Goal: Task Accomplishment & Management: Manage account settings

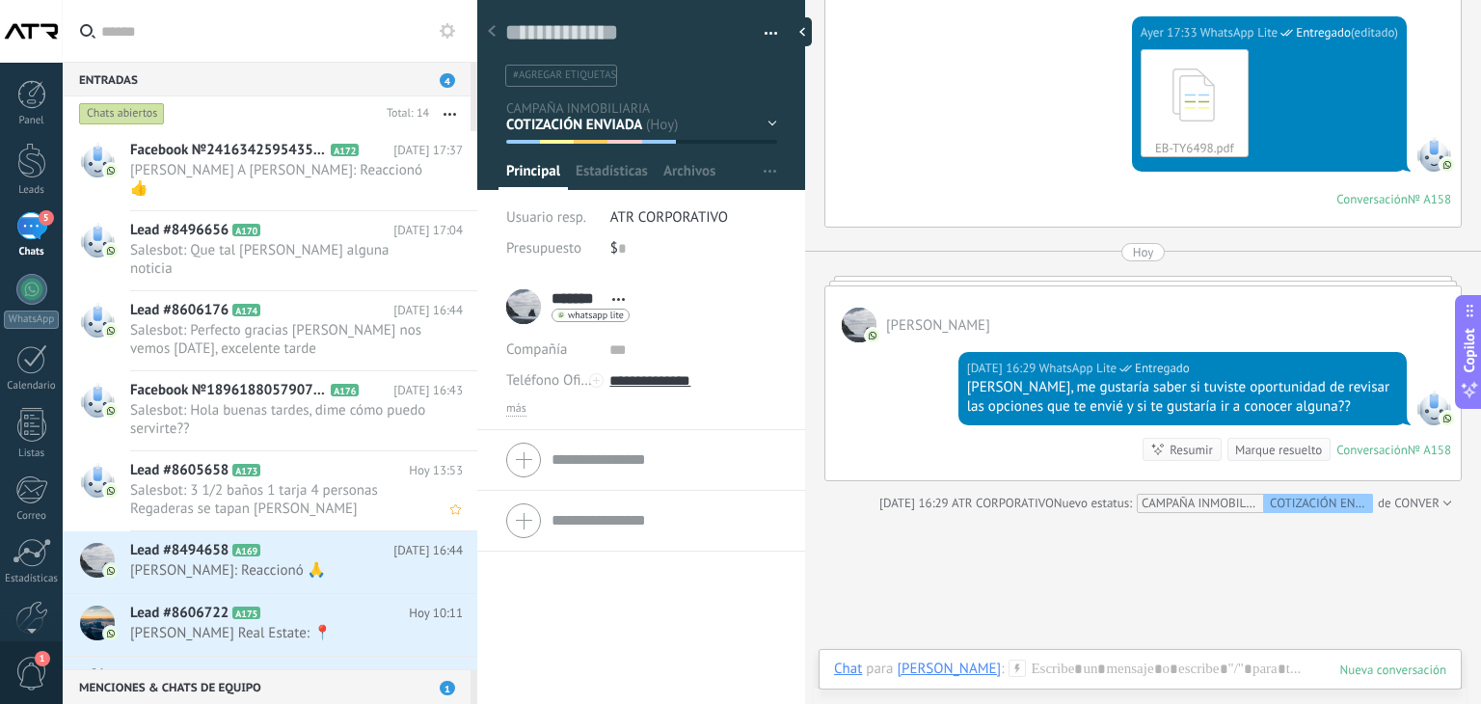
scroll to position [28, 0]
click at [260, 167] on span "[PERSON_NAME] A [PERSON_NAME]: Reaccionó 👍" at bounding box center [278, 179] width 296 height 37
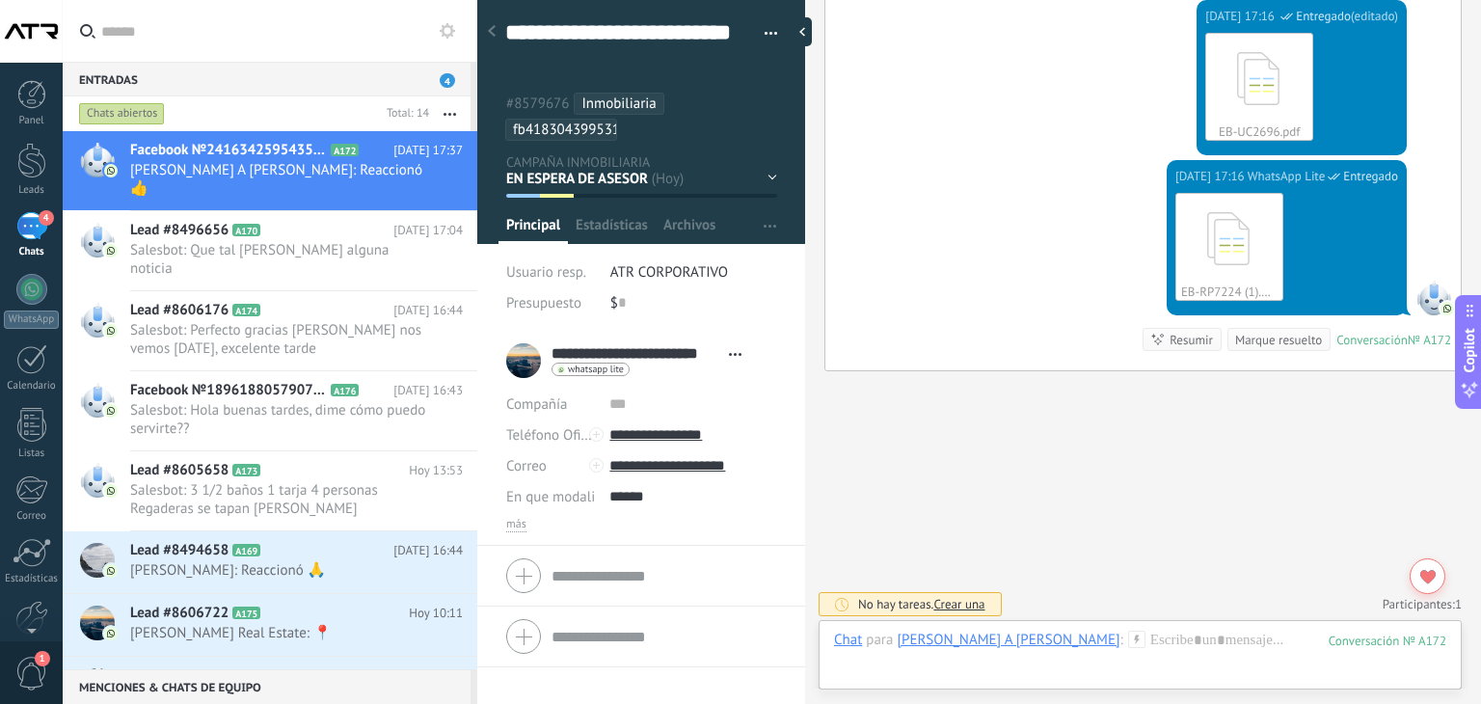
scroll to position [2260, 0]
click at [336, 221] on h2 "Lead #8496656 A170" at bounding box center [261, 230] width 263 height 19
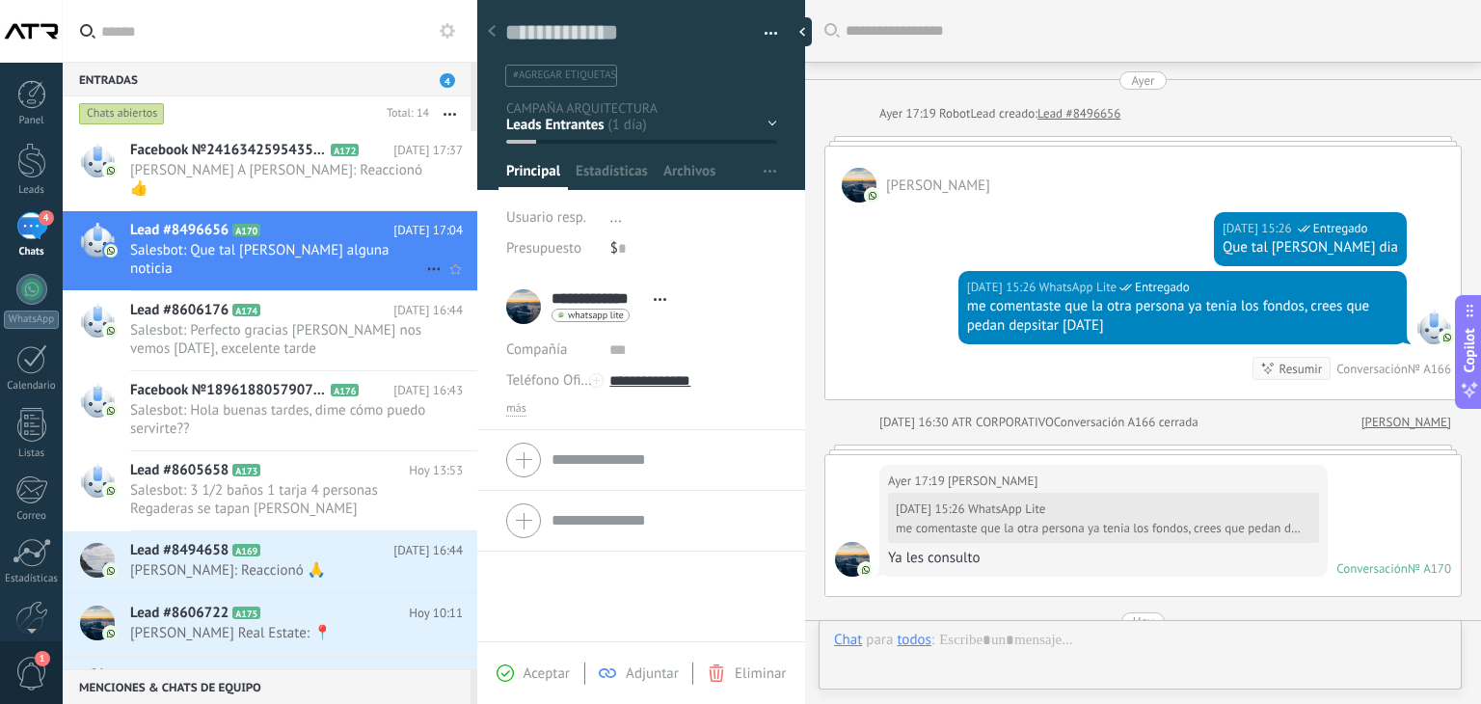
scroll to position [461, 0]
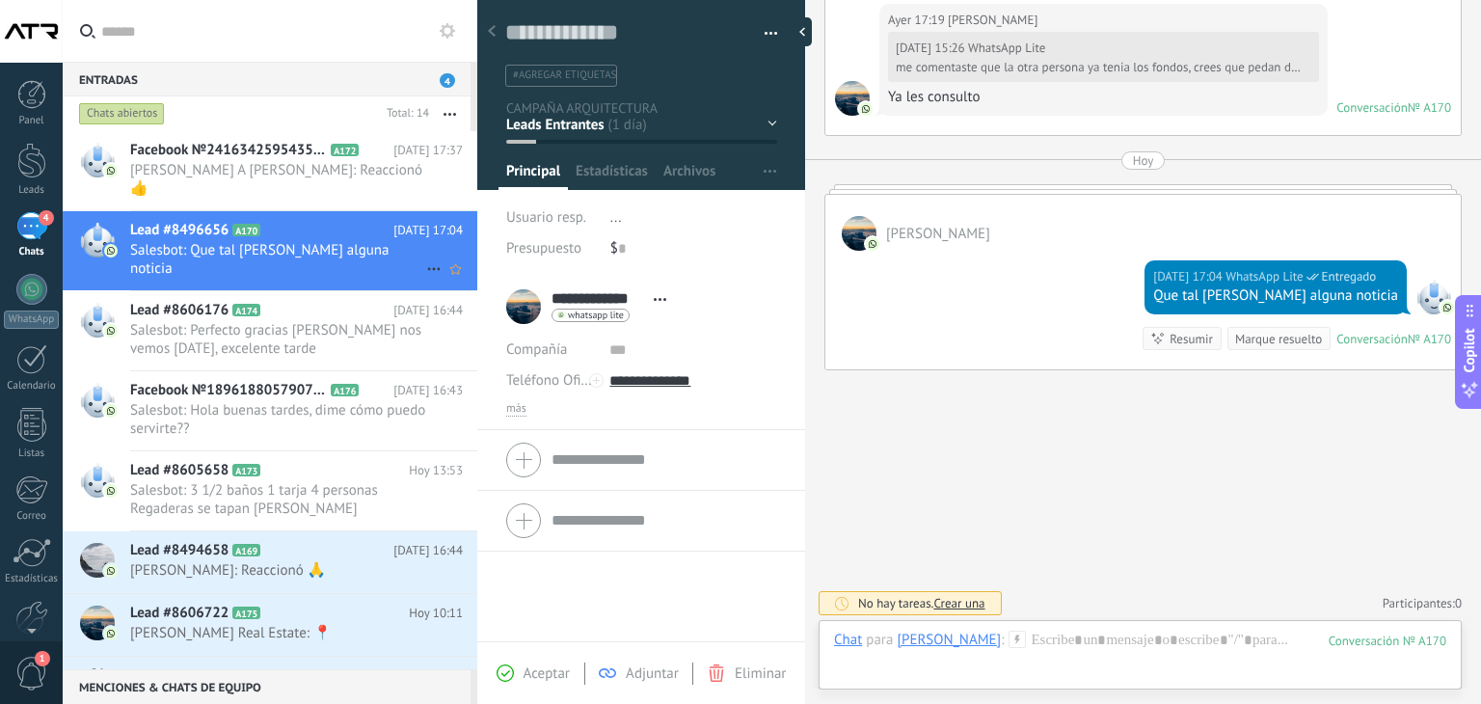
click at [427, 268] on use at bounding box center [433, 269] width 13 height 3
click at [765, 32] on div at bounding box center [740, 352] width 1481 height 704
click at [765, 32] on button "button" at bounding box center [764, 33] width 28 height 29
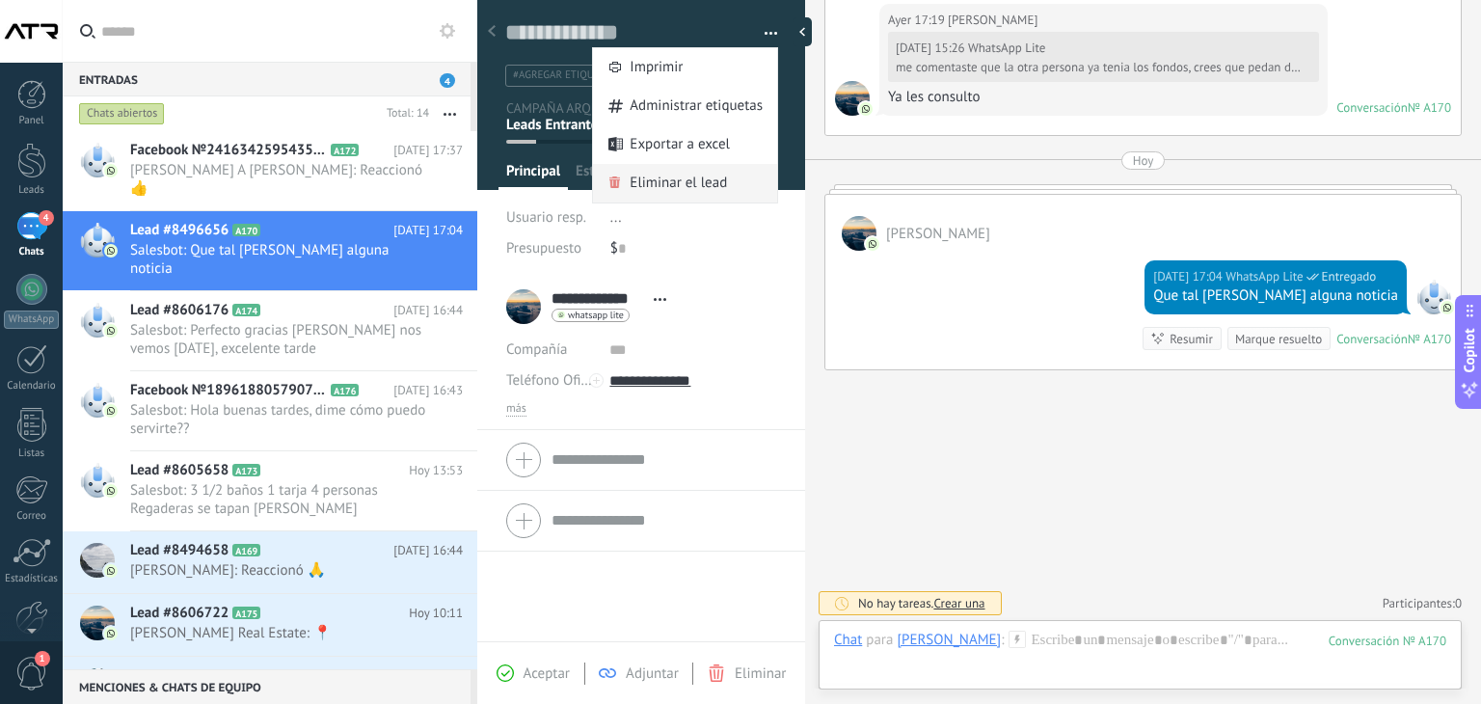
click at [680, 182] on span "Eliminar el lead" at bounding box center [678, 183] width 97 height 39
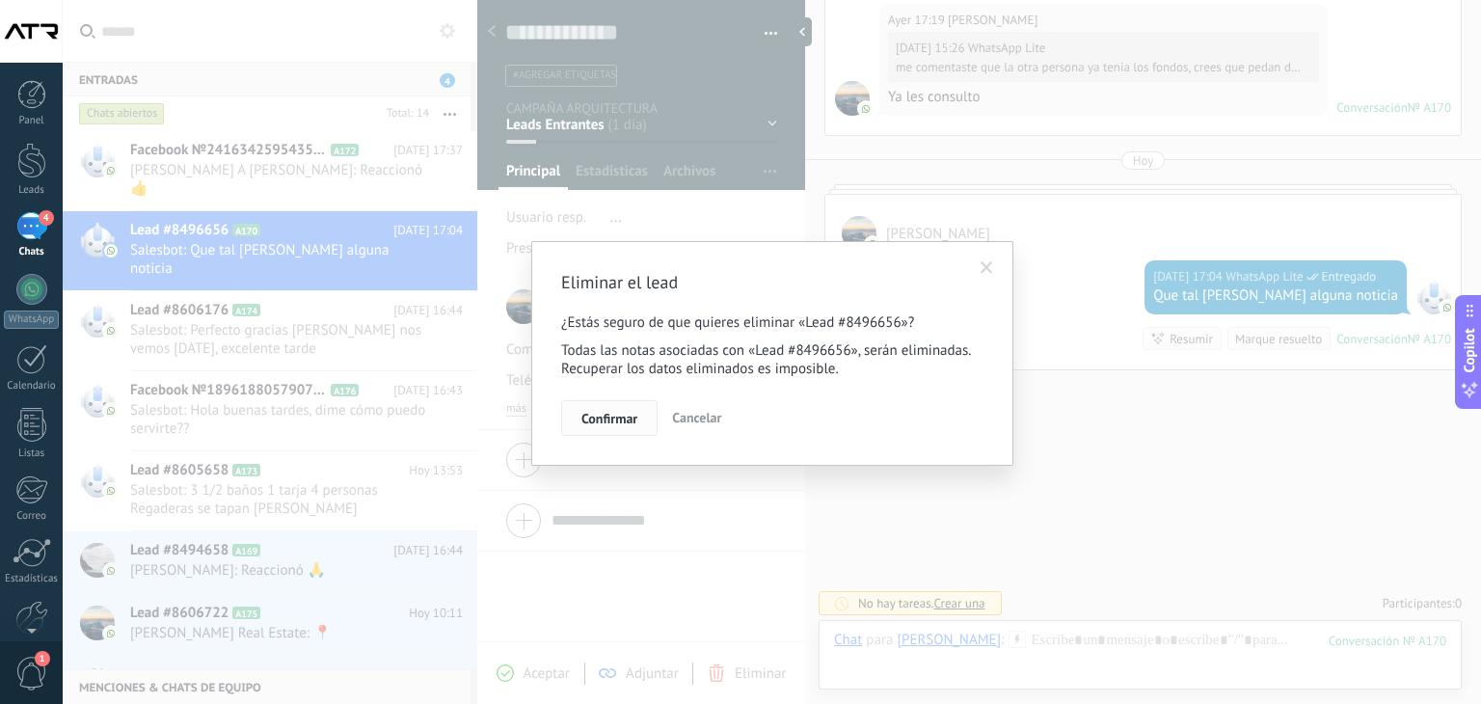
click at [605, 421] on span "Confirmar" at bounding box center [609, 418] width 56 height 13
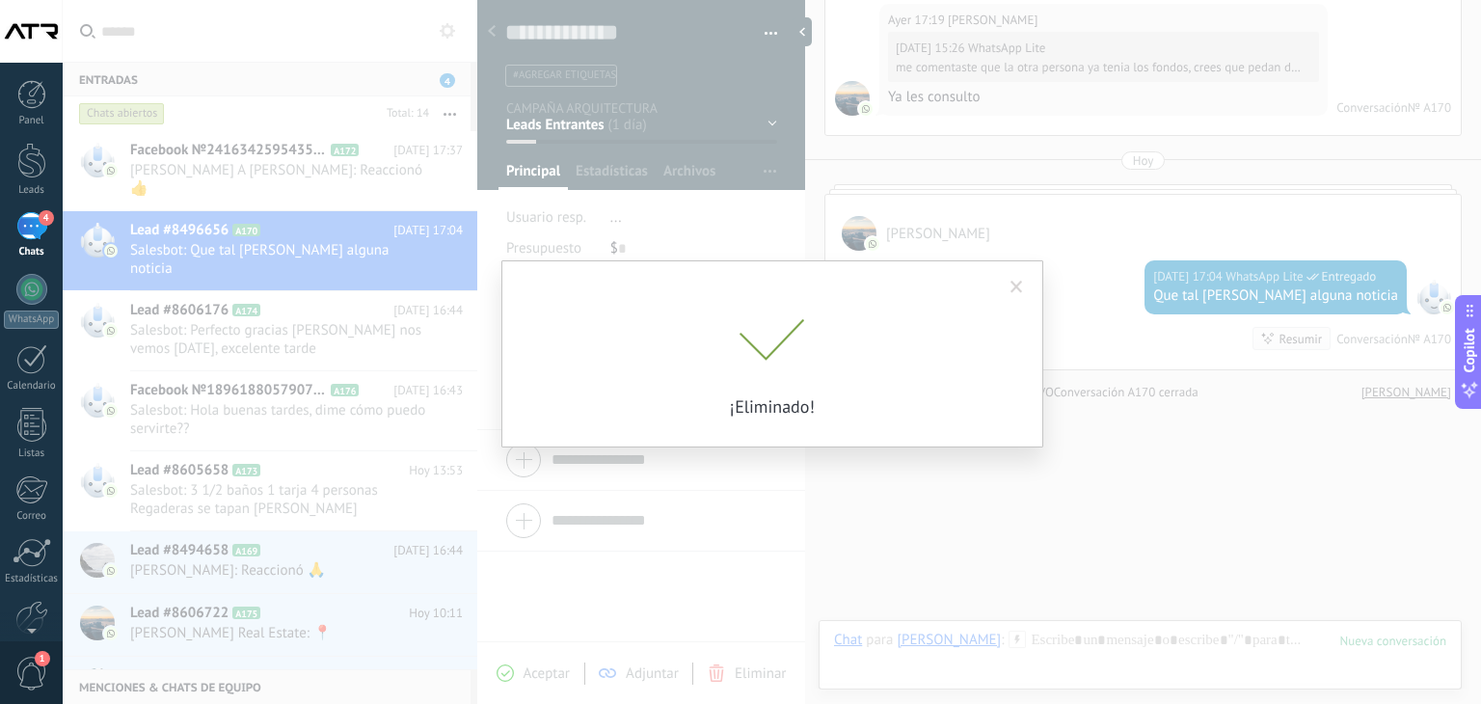
scroll to position [494, 0]
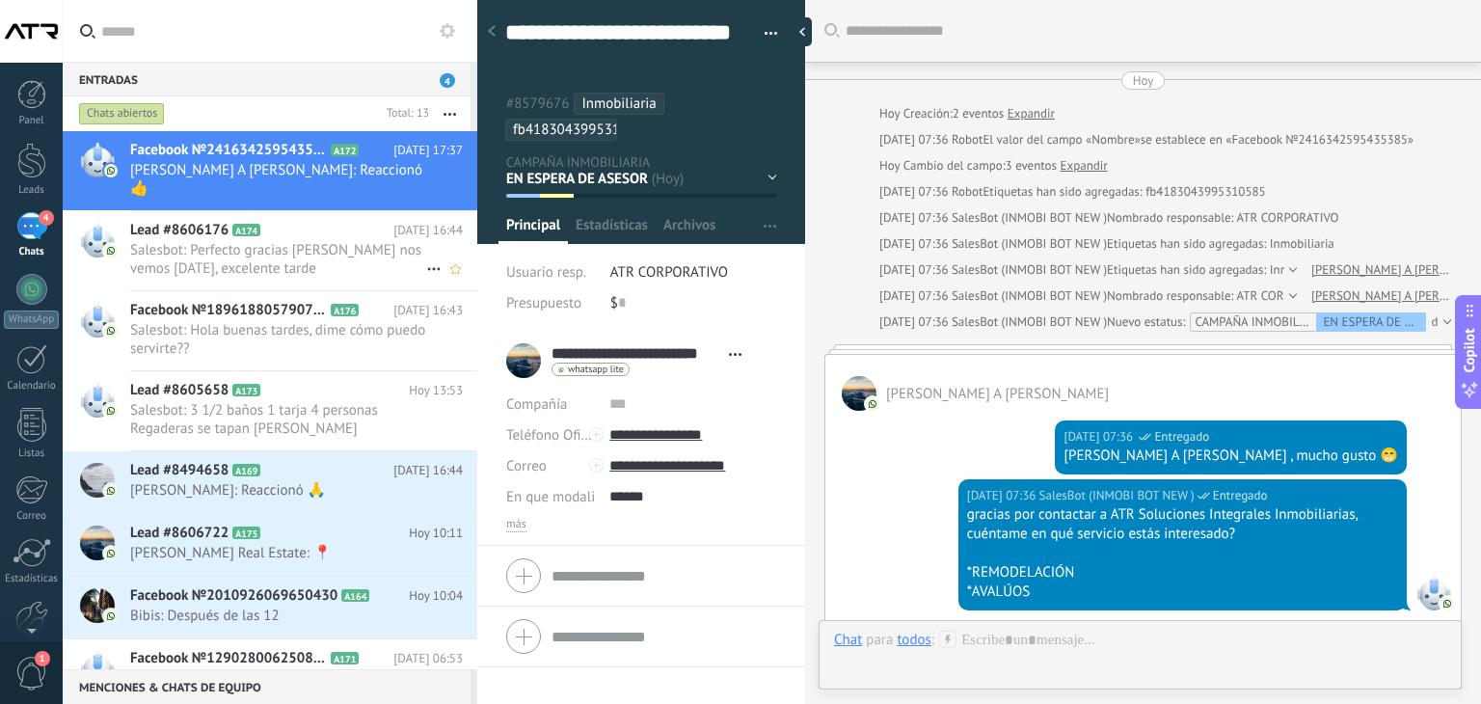
click at [385, 221] on h2 "Lead #8606176 A174" at bounding box center [261, 230] width 263 height 19
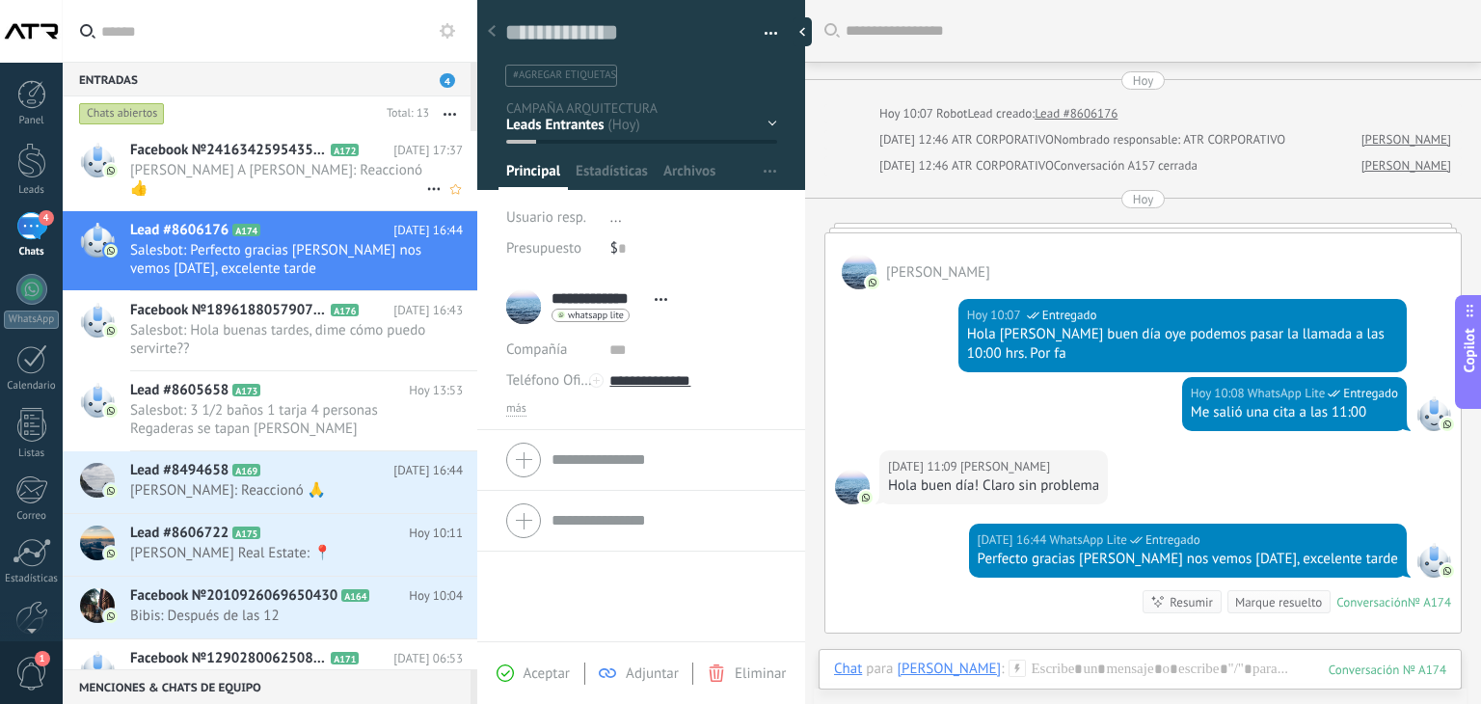
scroll to position [225, 0]
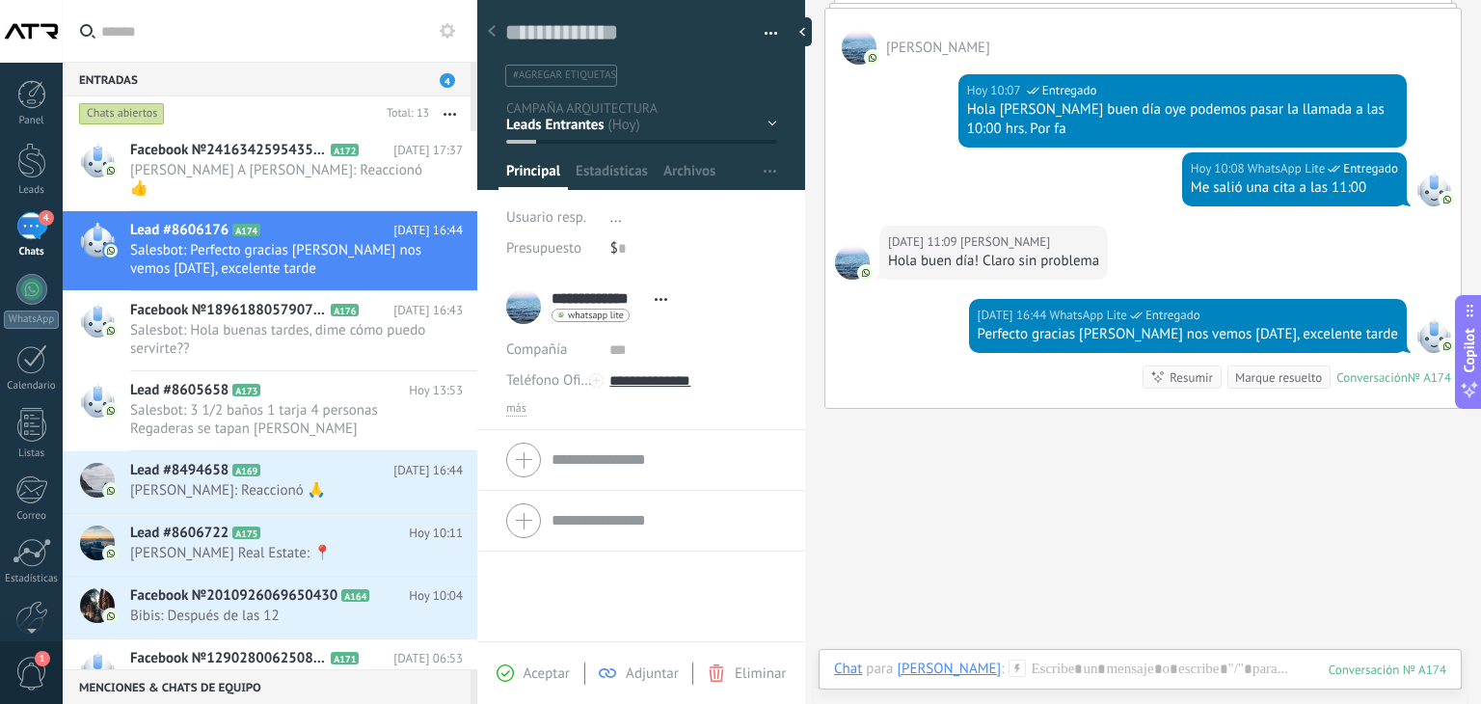
click at [764, 23] on button "button" at bounding box center [764, 33] width 28 height 29
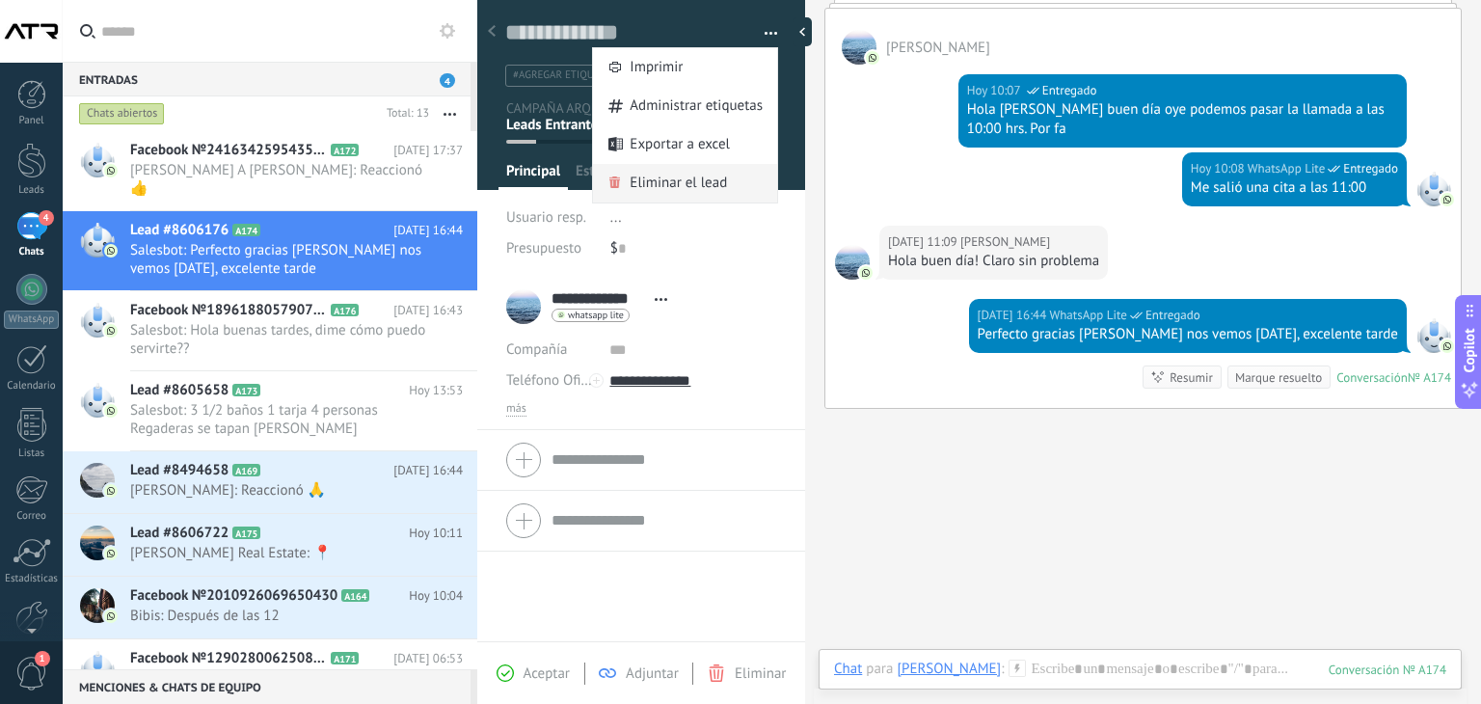
click at [702, 174] on span "Eliminar el lead" at bounding box center [678, 183] width 97 height 39
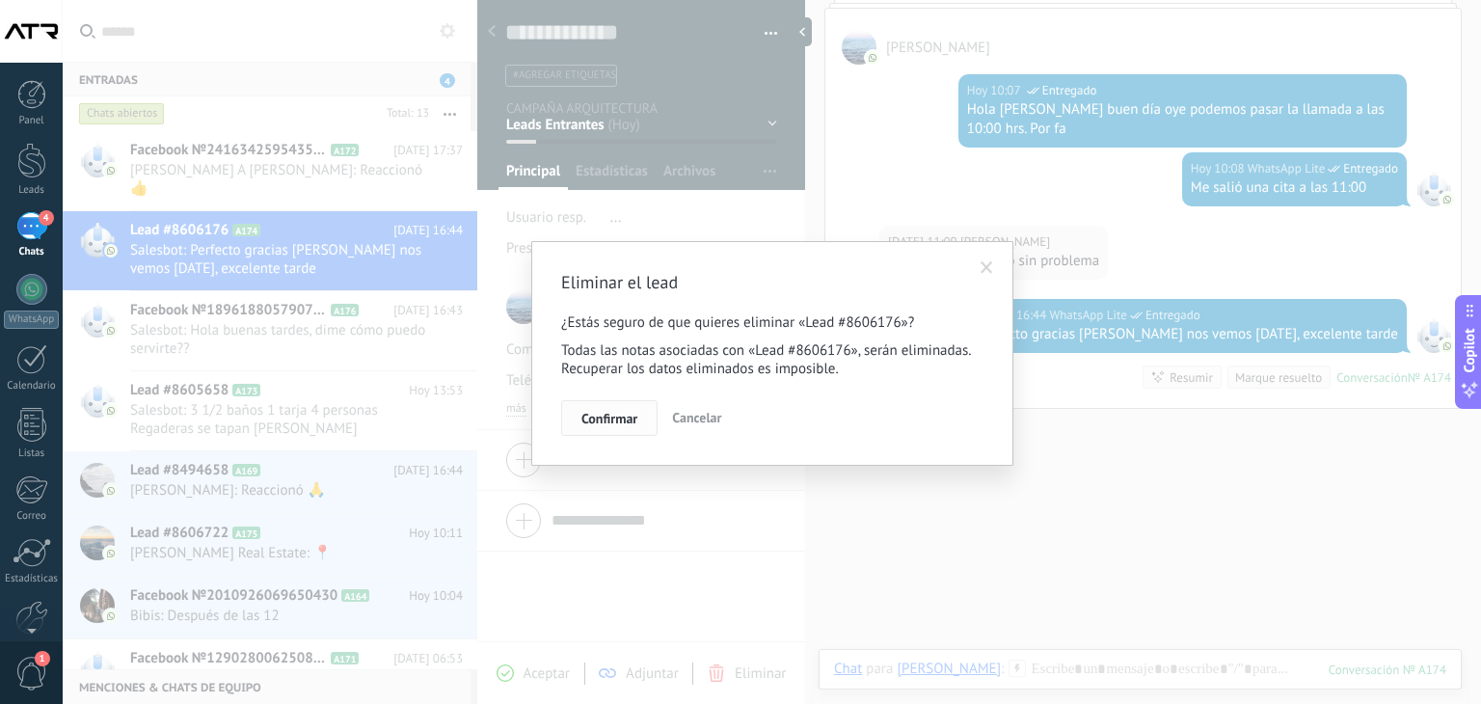
click at [617, 420] on span "Confirmar" at bounding box center [609, 418] width 56 height 13
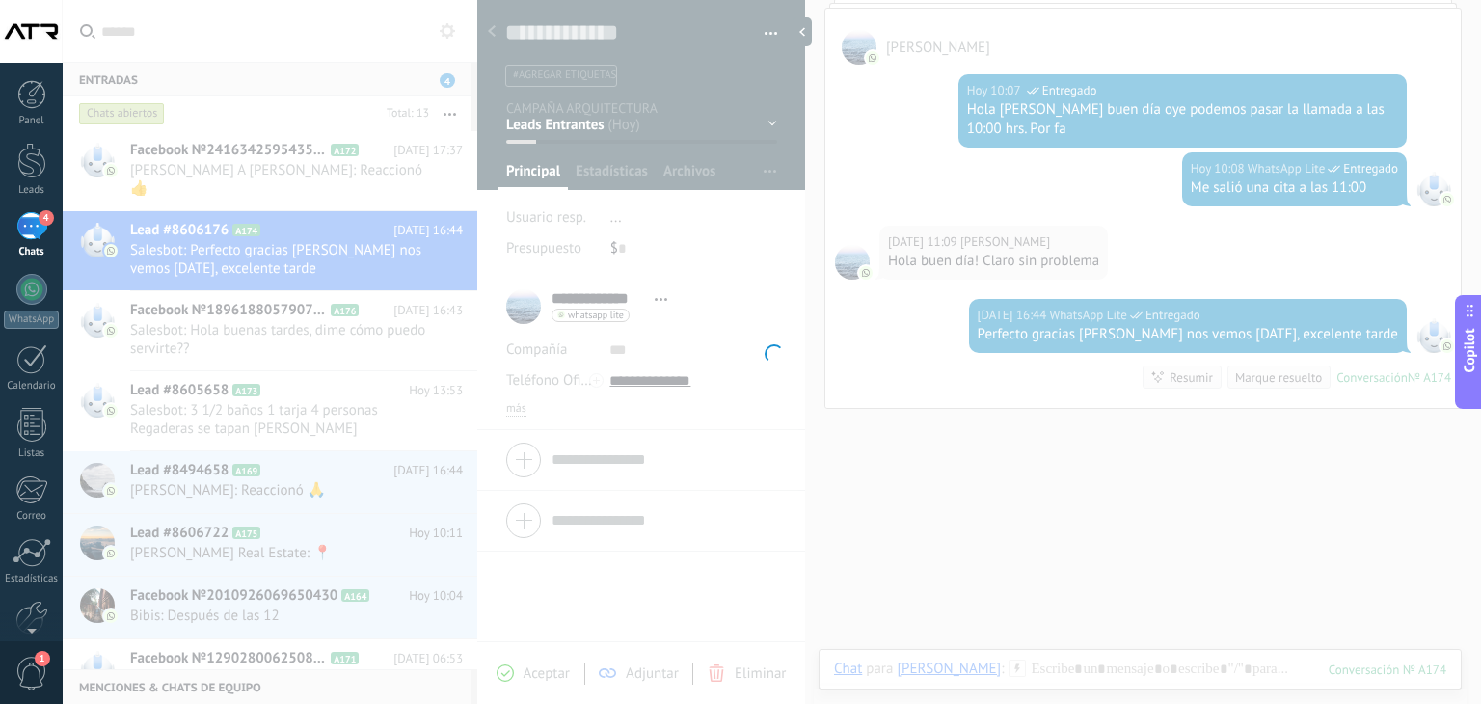
scroll to position [257, 0]
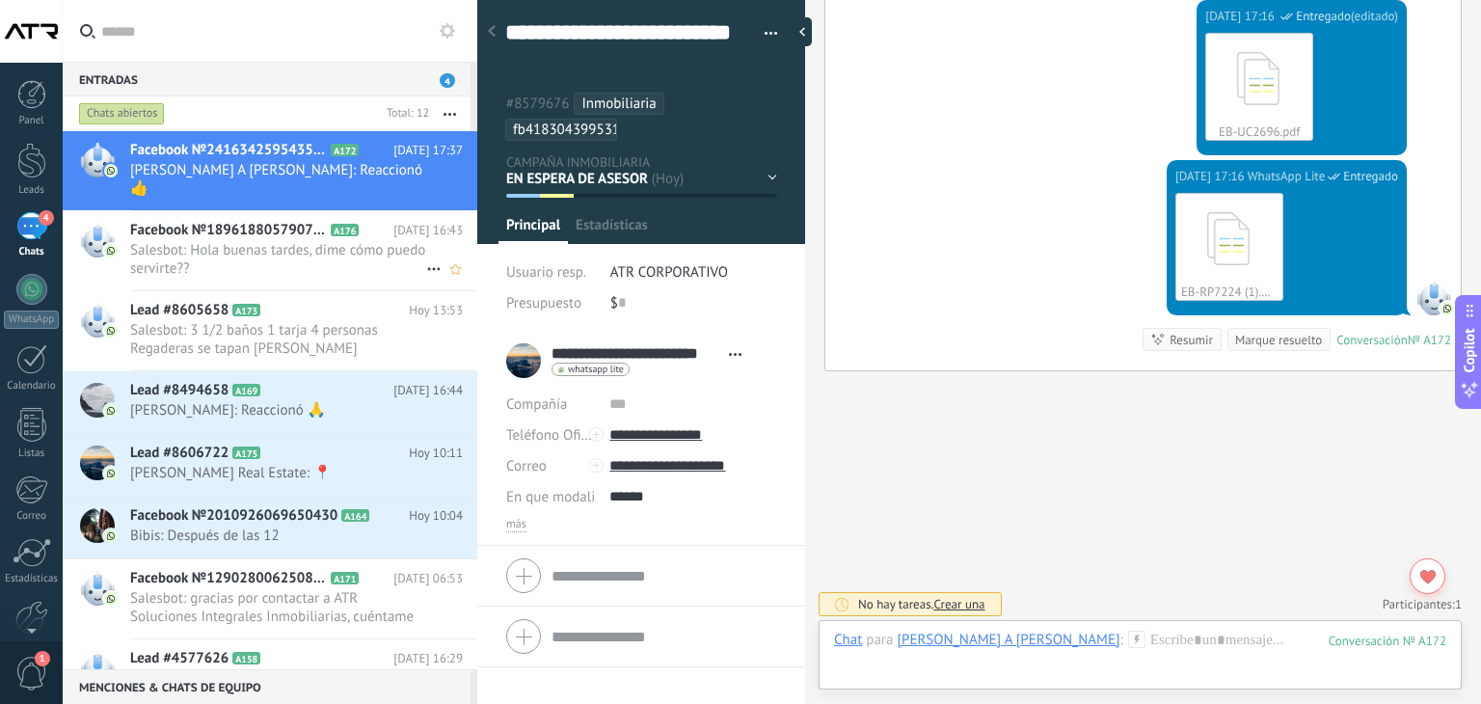
scroll to position [58, 0]
click at [375, 221] on icon at bounding box center [373, 230] width 19 height 19
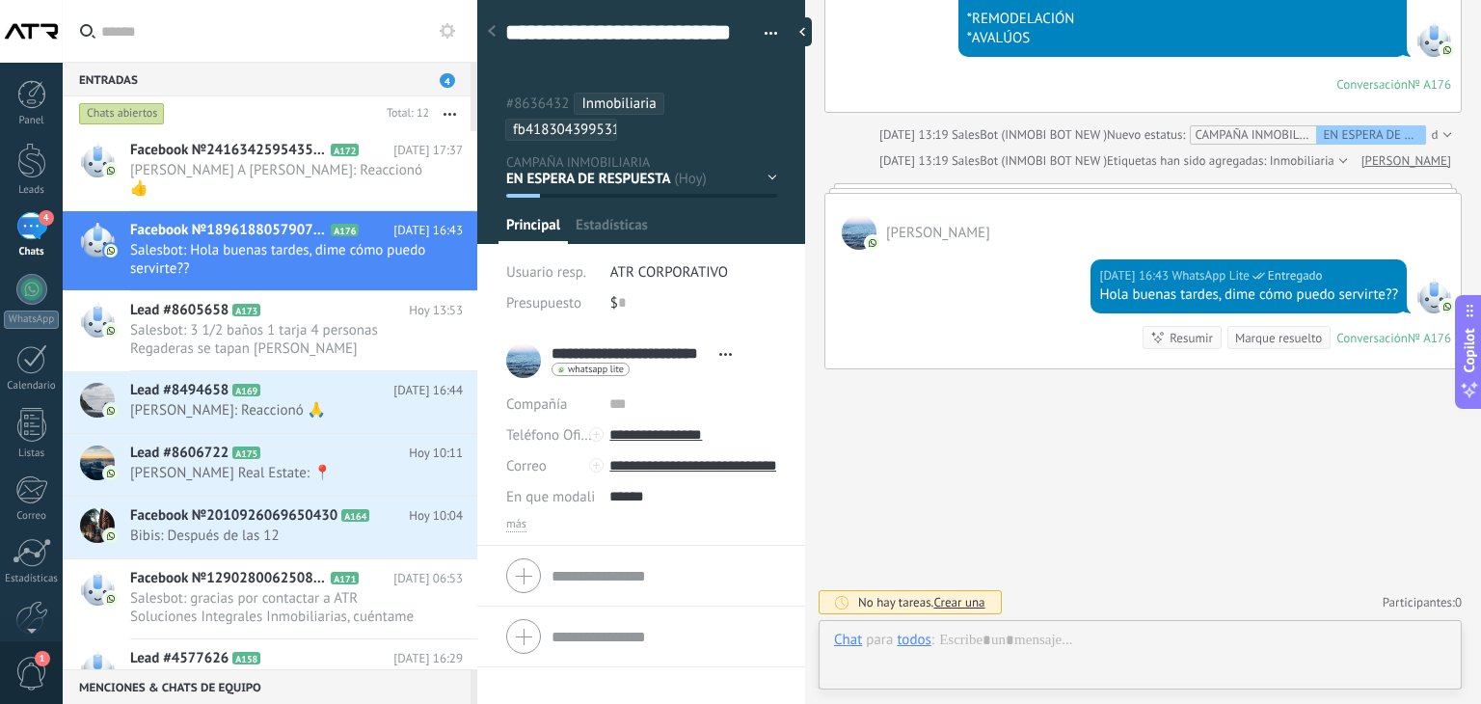
scroll to position [58, 0]
click at [350, 321] on span "Salesbot: 3 1/2 baños 1 tarja 4 personas Regaderas se tapan [PERSON_NAME]" at bounding box center [278, 339] width 296 height 37
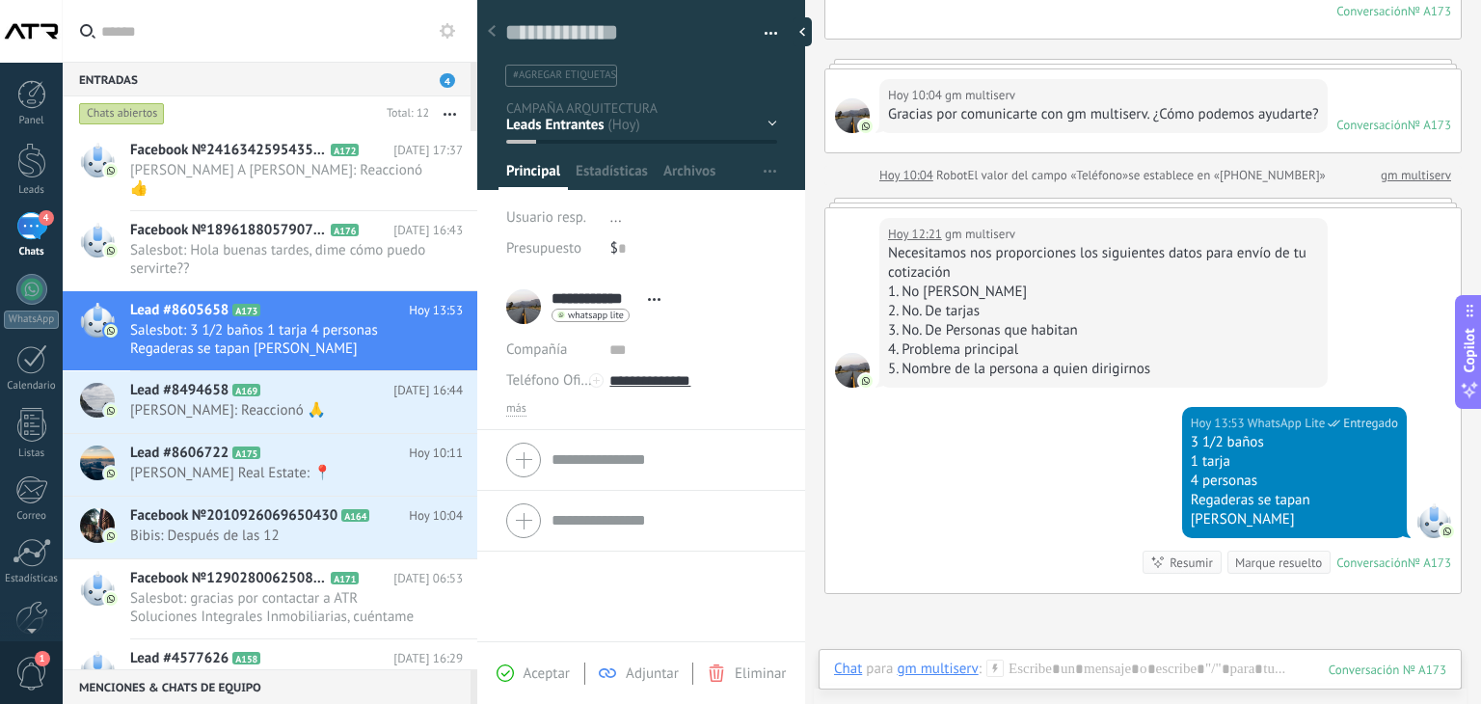
scroll to position [482, 0]
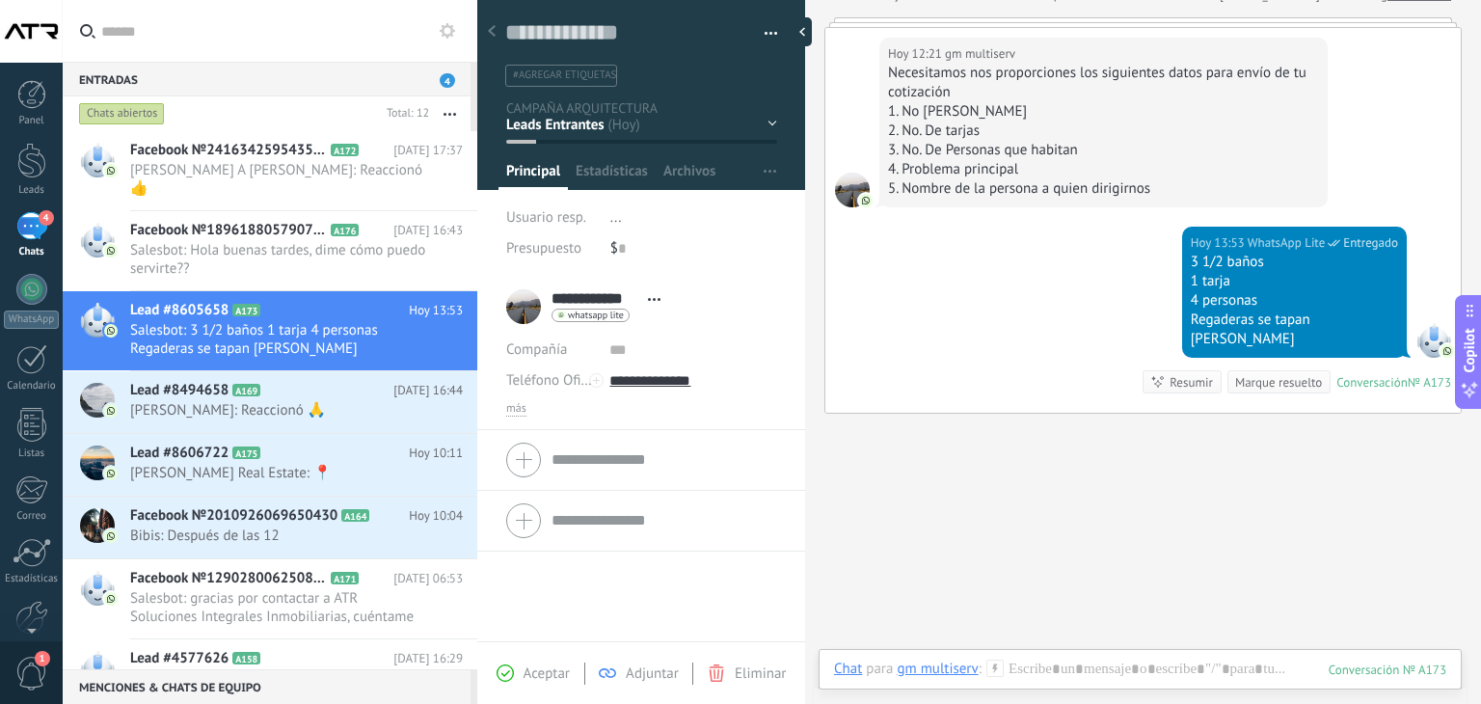
click at [765, 33] on button "button" at bounding box center [764, 33] width 28 height 29
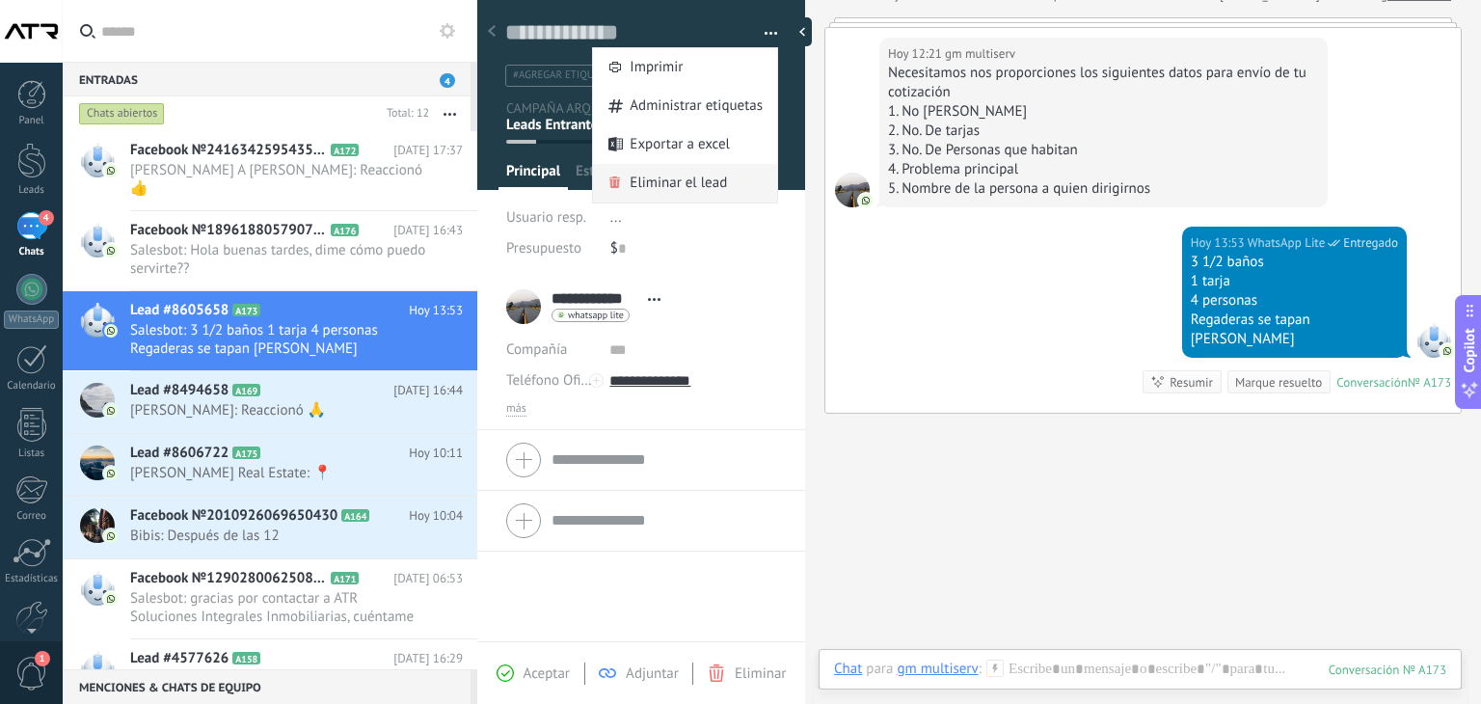
click at [707, 174] on span "Eliminar el lead" at bounding box center [678, 183] width 97 height 39
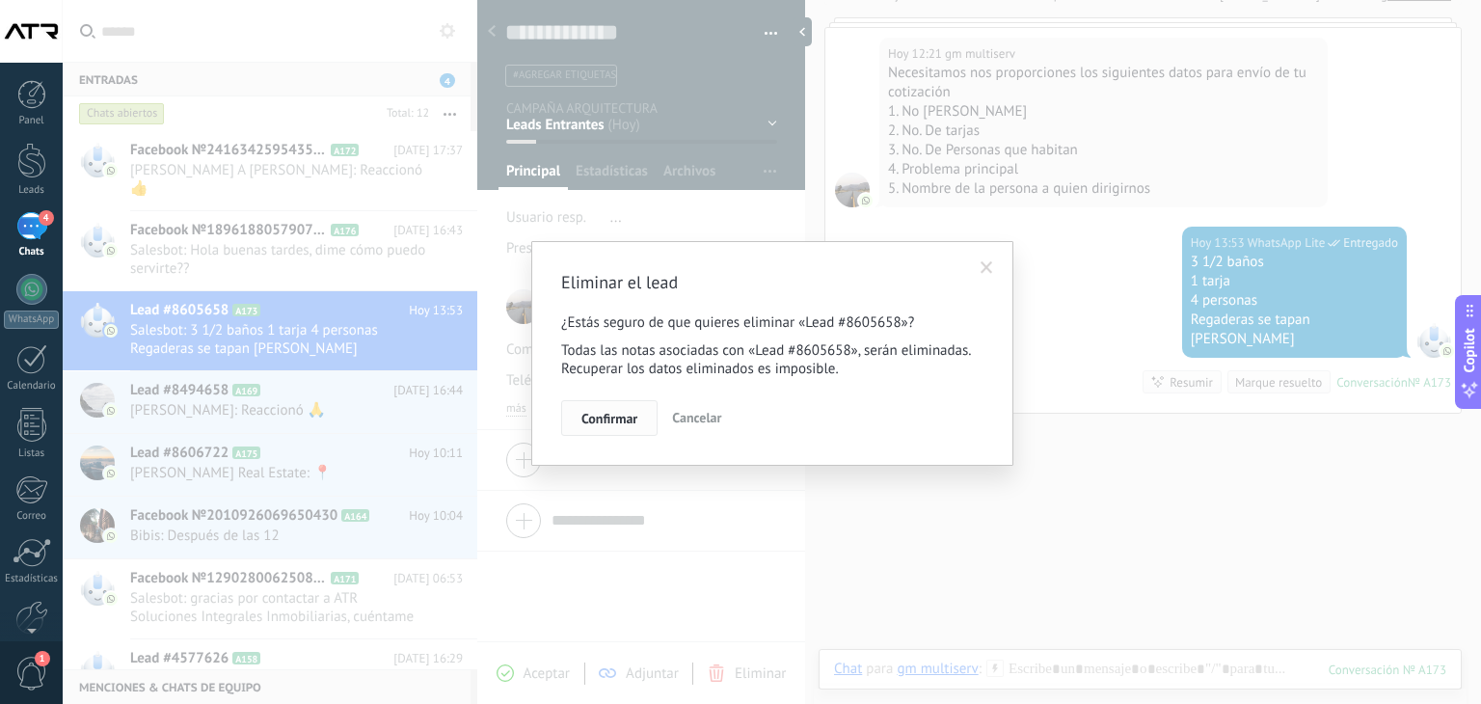
click at [636, 417] on span "Confirmar" at bounding box center [609, 418] width 56 height 13
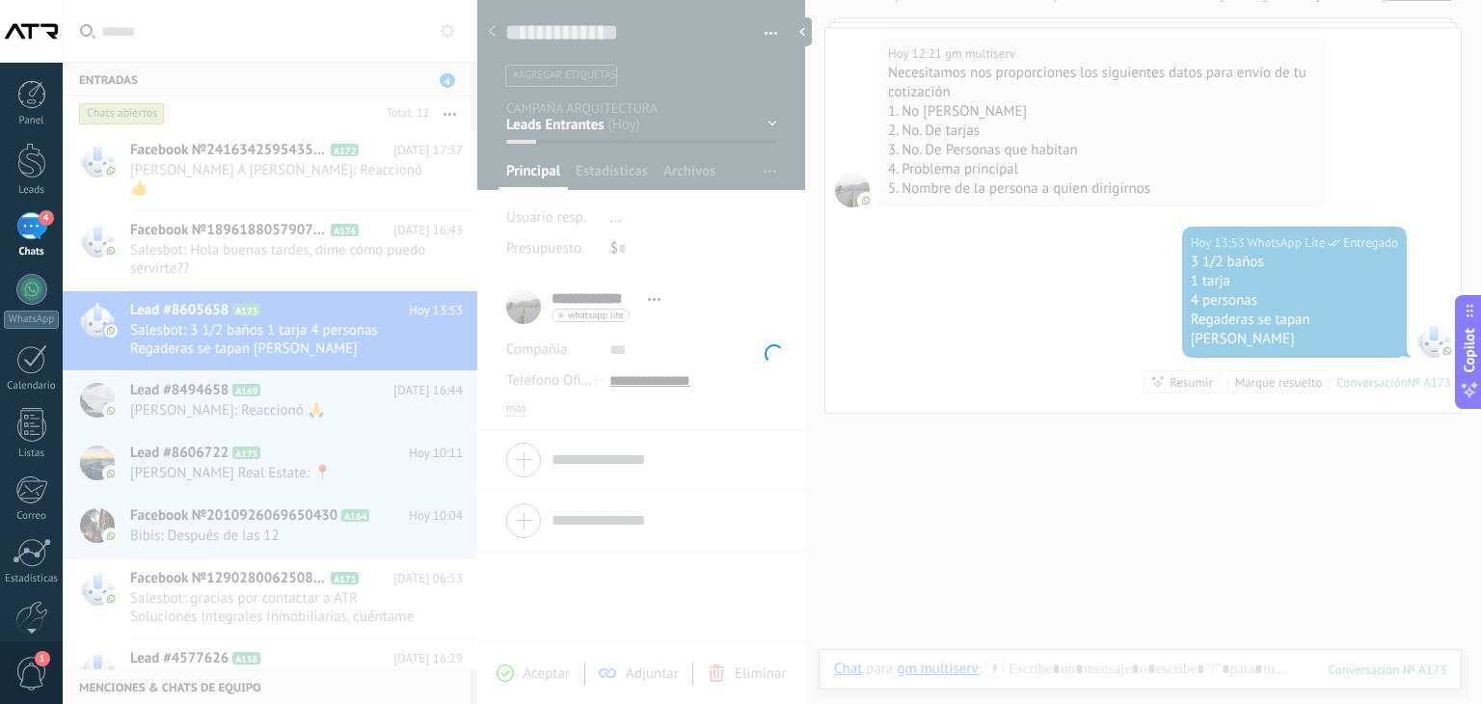
scroll to position [513, 0]
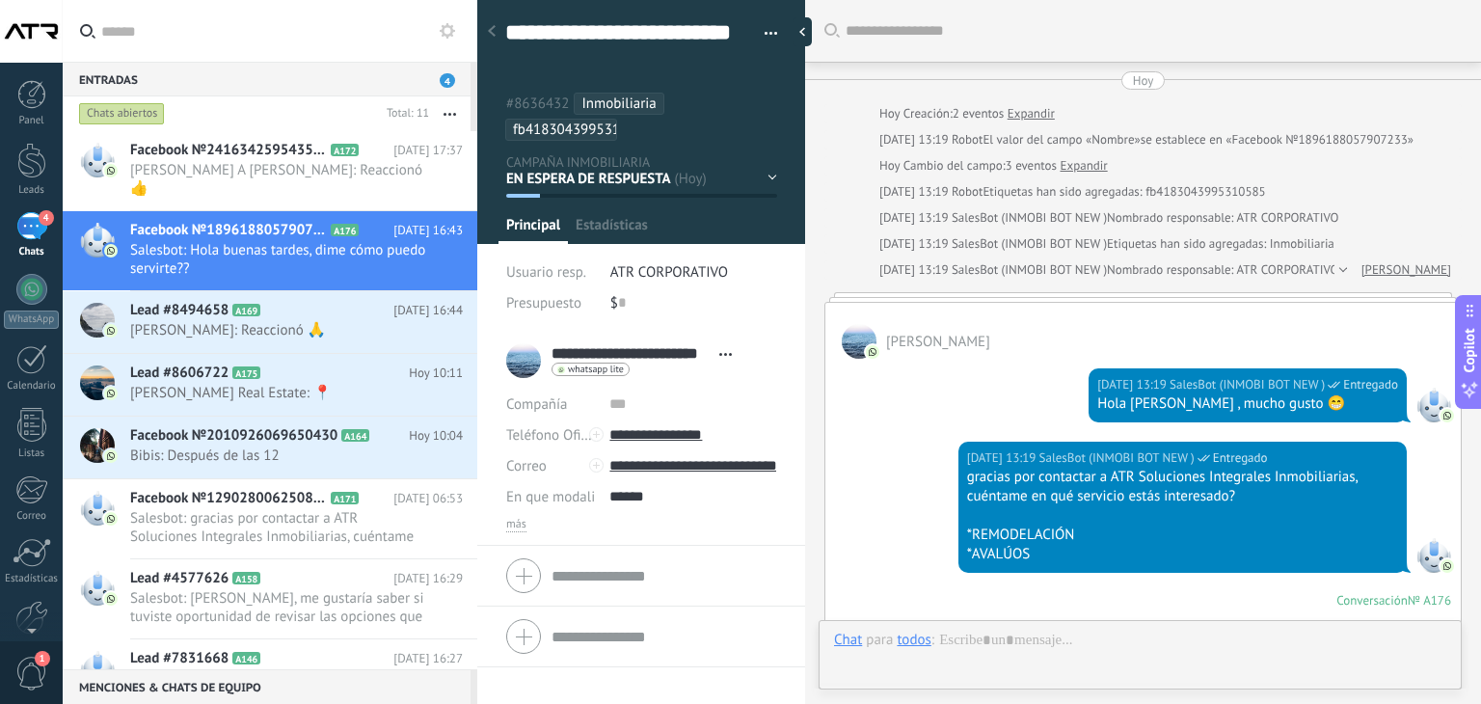
scroll to position [516, 0]
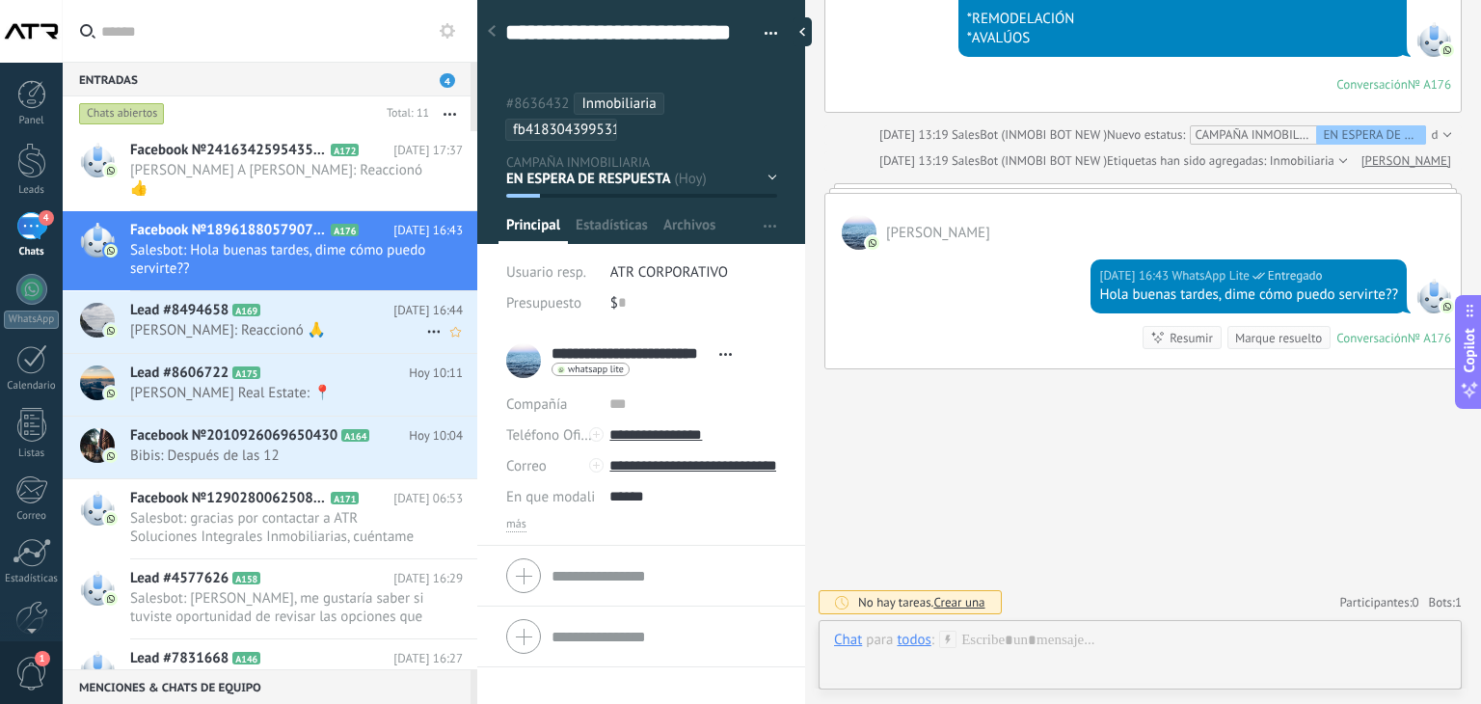
click at [256, 321] on span "[PERSON_NAME]: Reaccionó 🙏" at bounding box center [278, 330] width 296 height 18
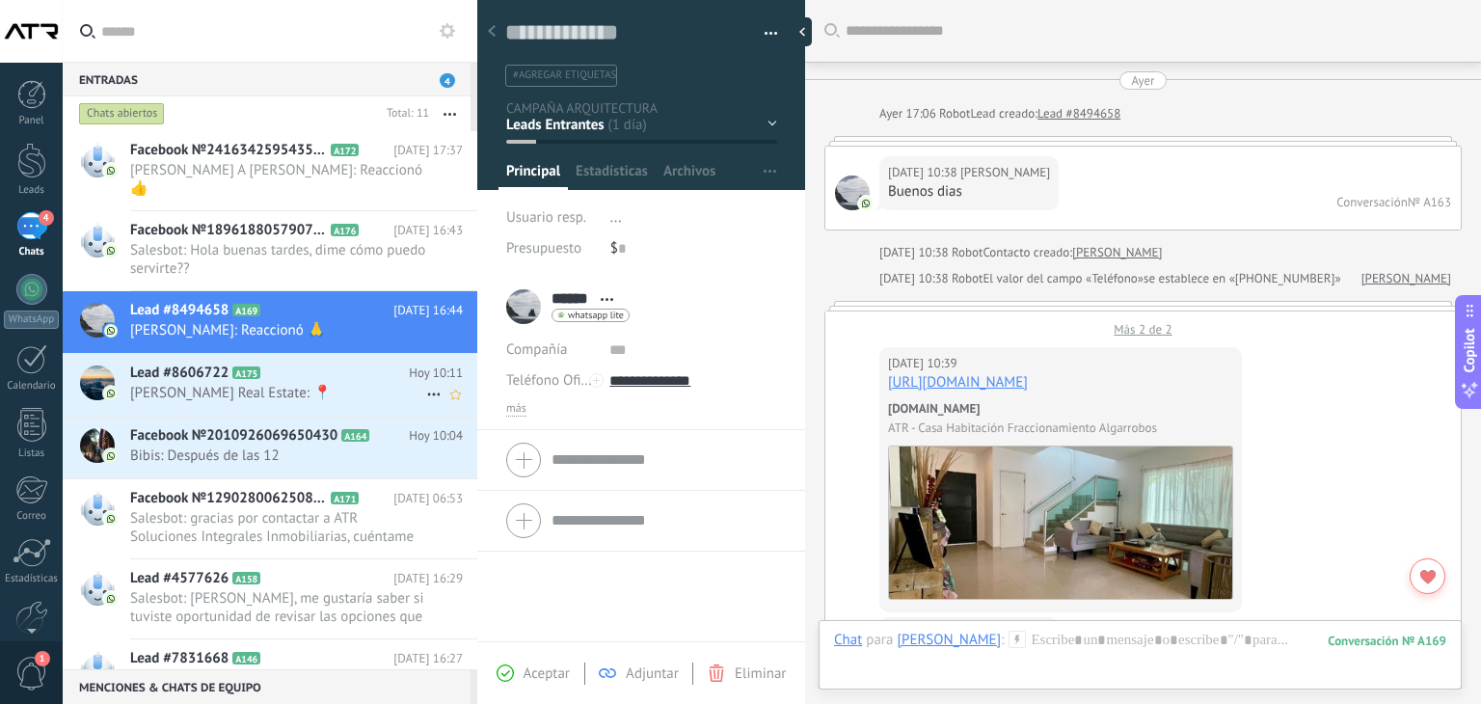
scroll to position [2225, 0]
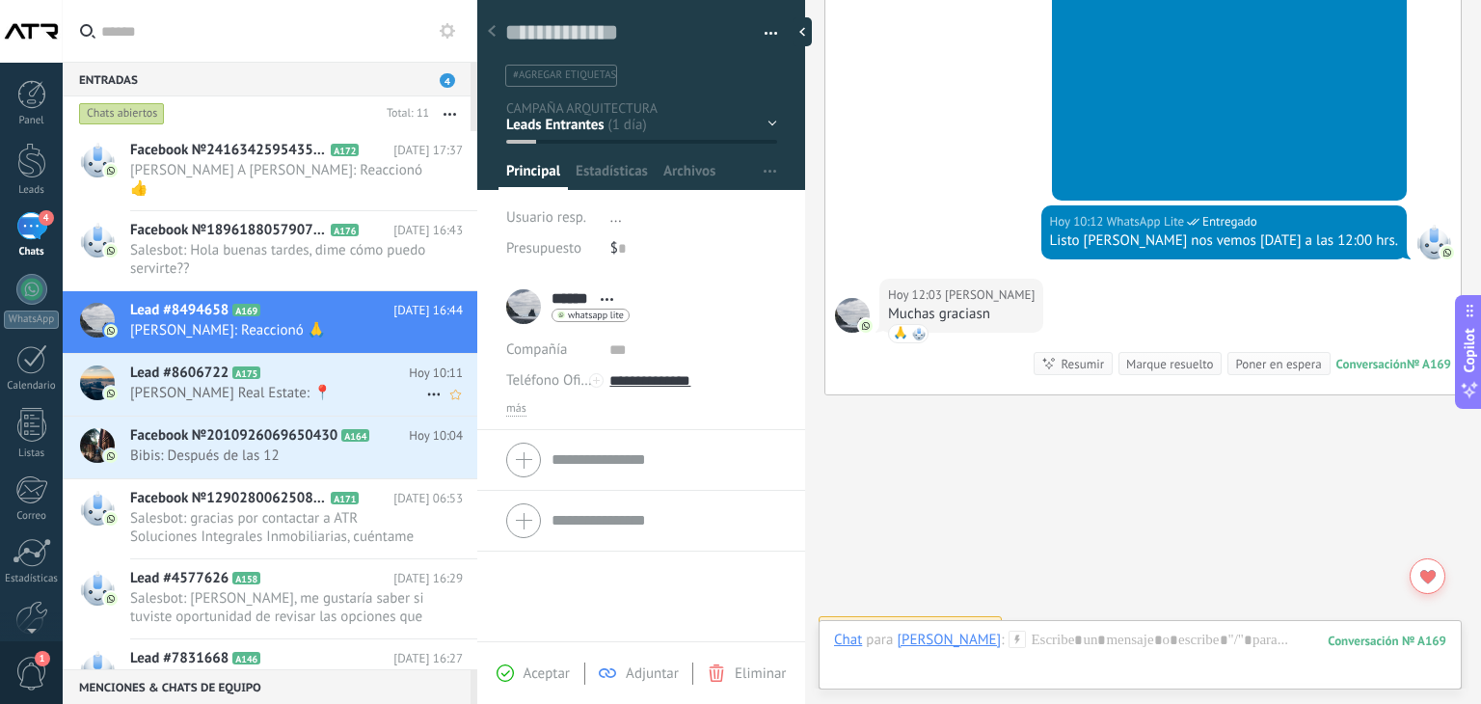
click at [351, 384] on span "[PERSON_NAME] Real Estate: 📍" at bounding box center [278, 393] width 296 height 18
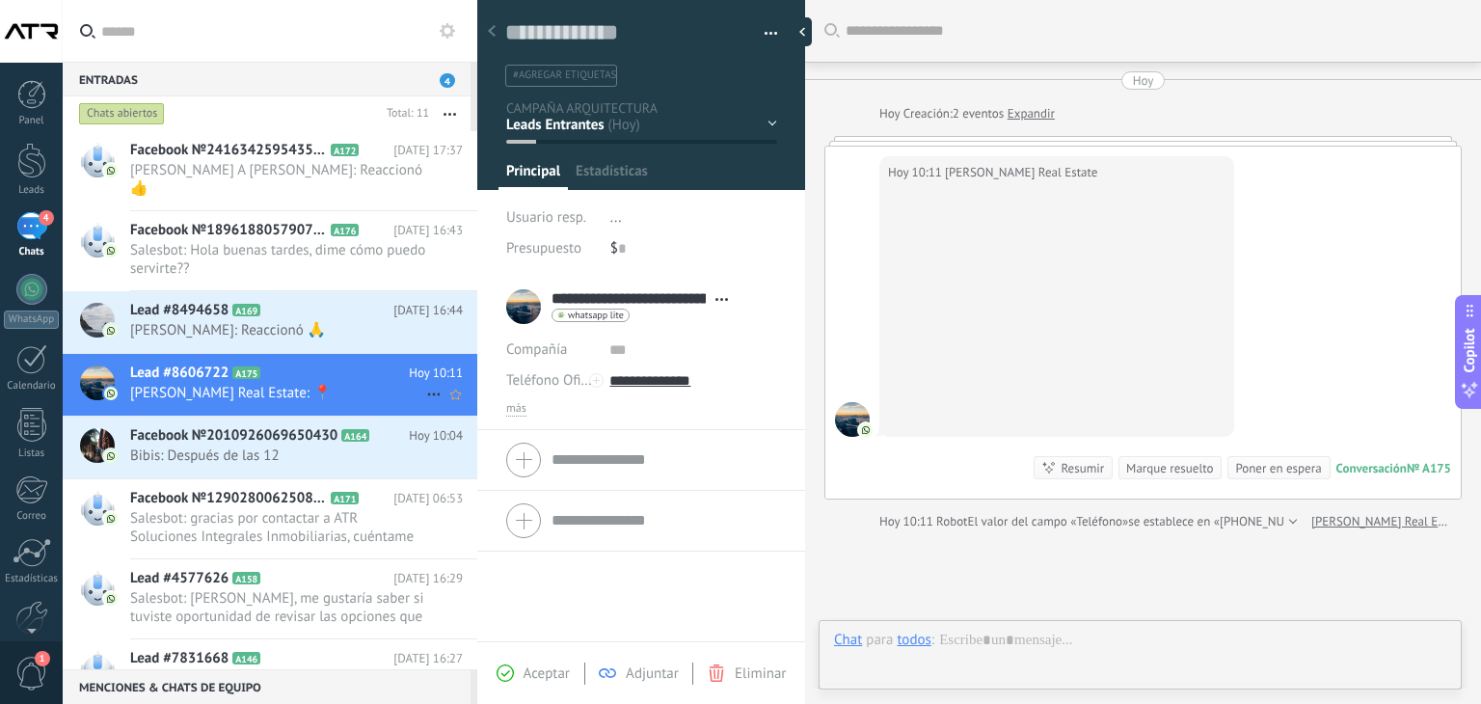
scroll to position [28, 0]
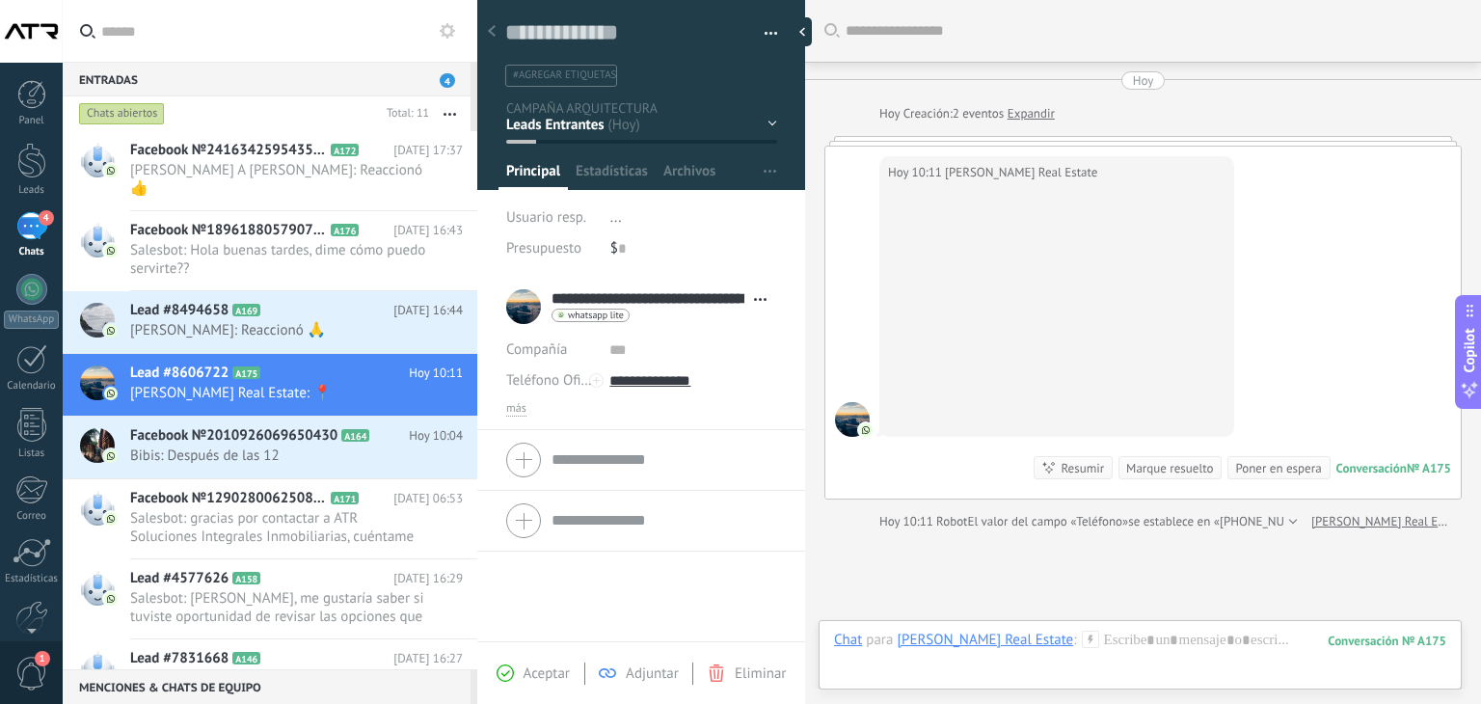
click at [765, 38] on span "button" at bounding box center [771, 37] width 13 height 4
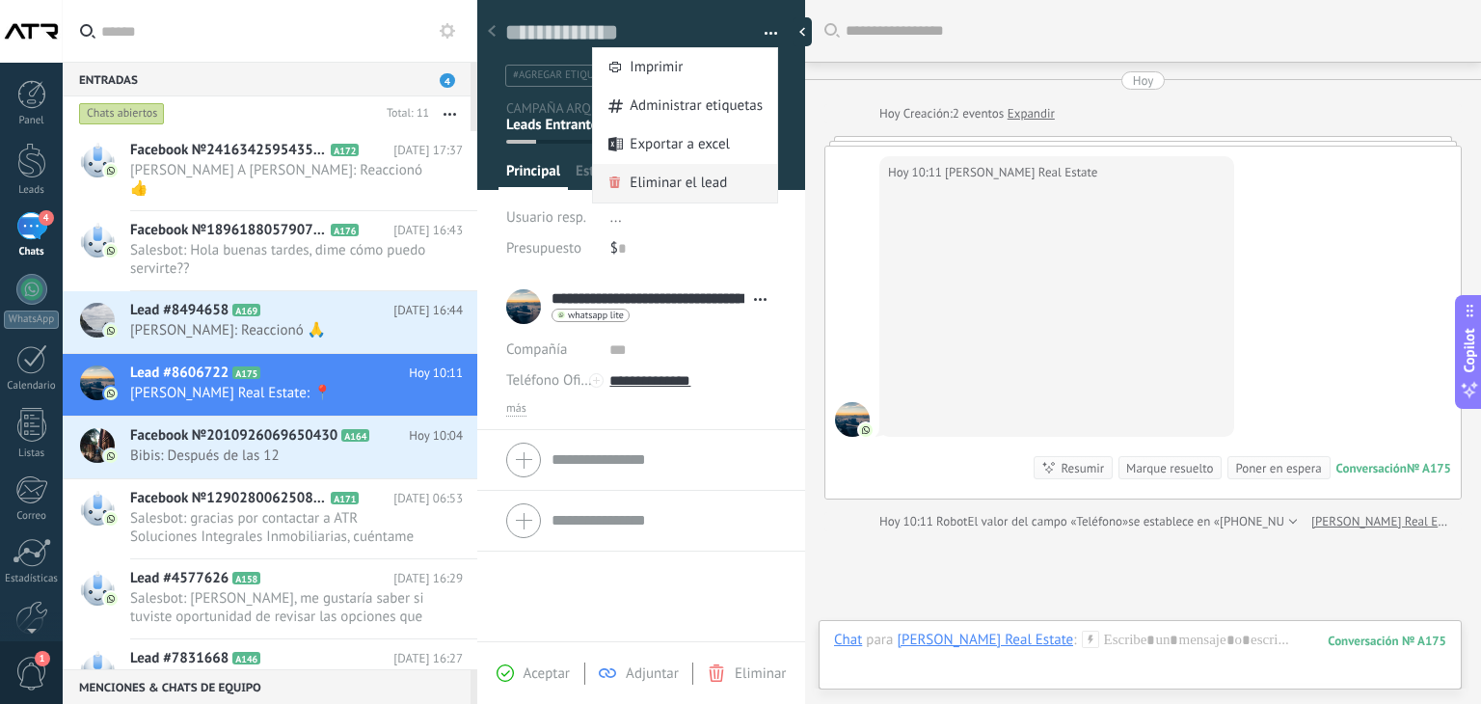
click at [702, 188] on span "Eliminar el lead" at bounding box center [678, 183] width 97 height 39
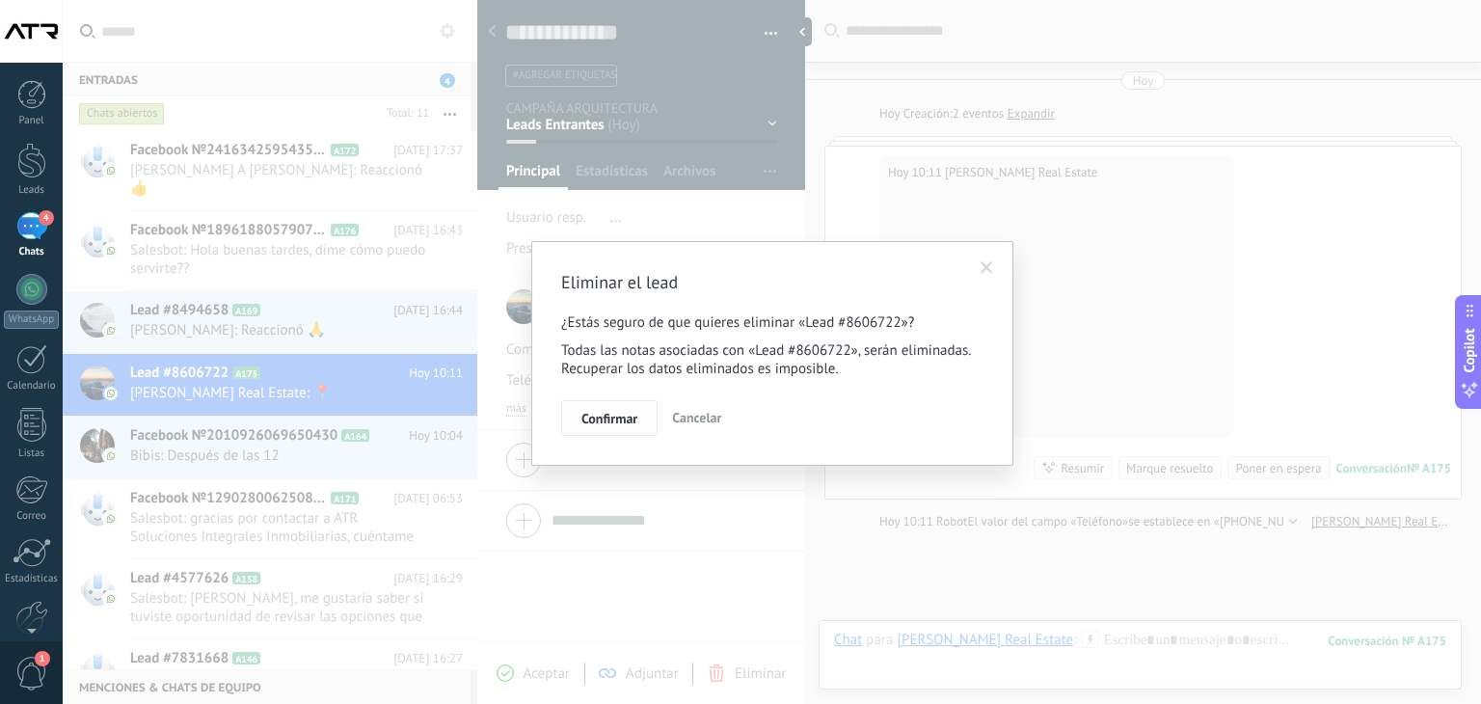
click at [619, 417] on span "Confirmar" at bounding box center [609, 418] width 56 height 13
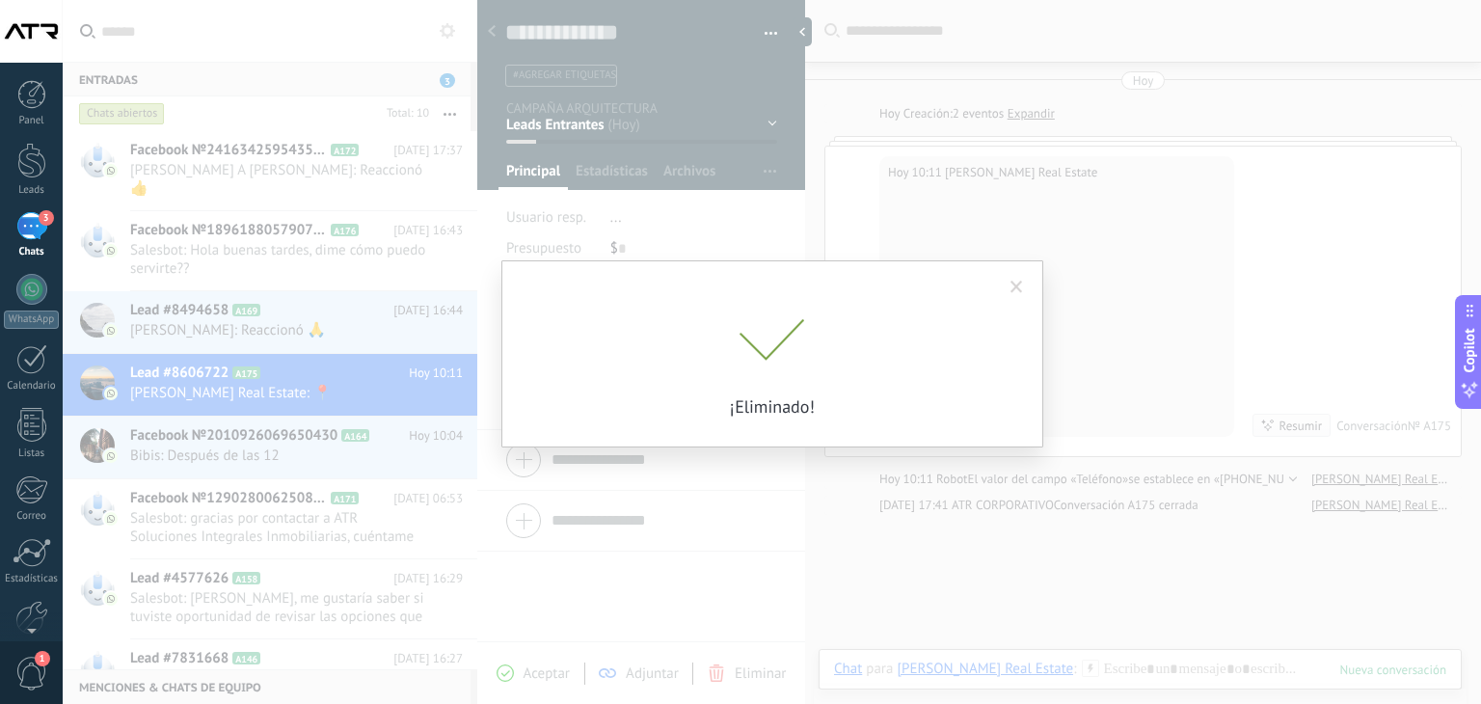
scroll to position [26, 0]
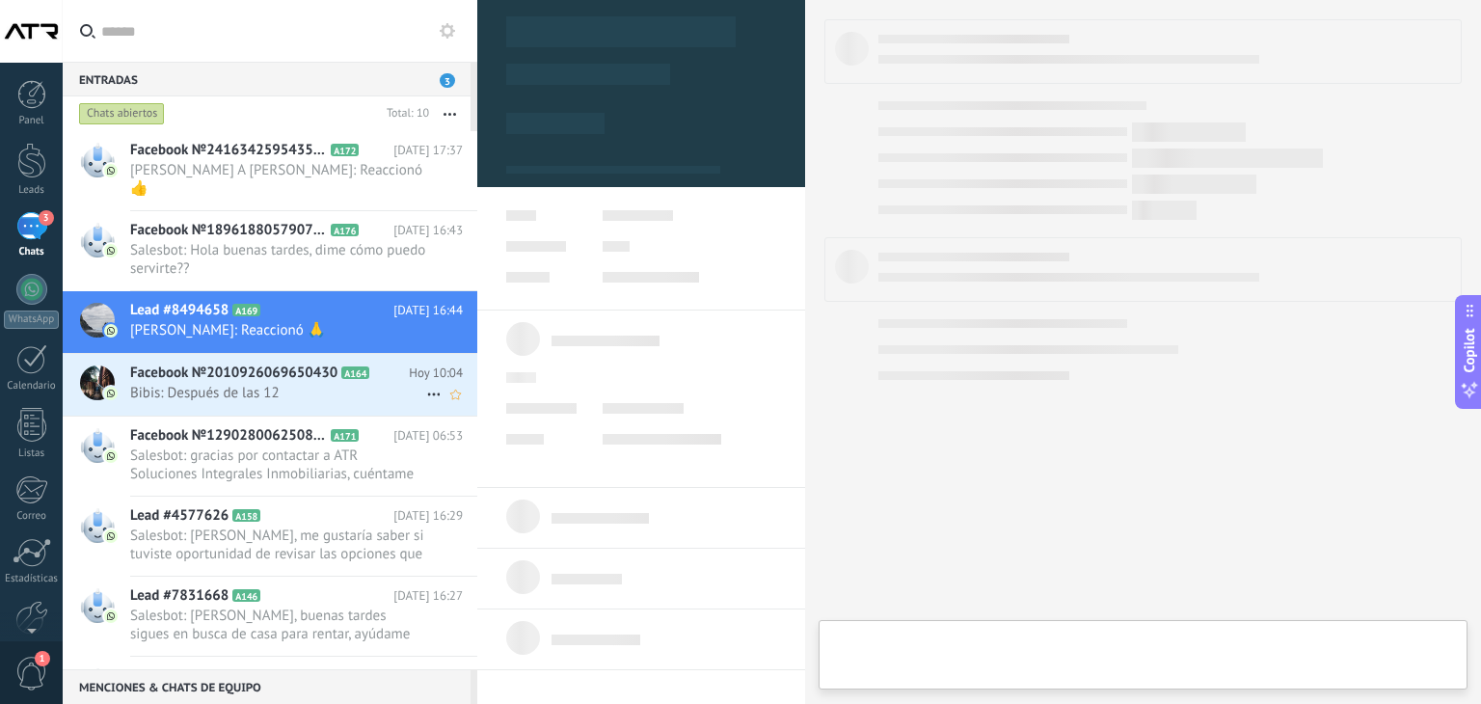
click at [268, 384] on span "Bibis: Después de las 12" at bounding box center [278, 393] width 296 height 18
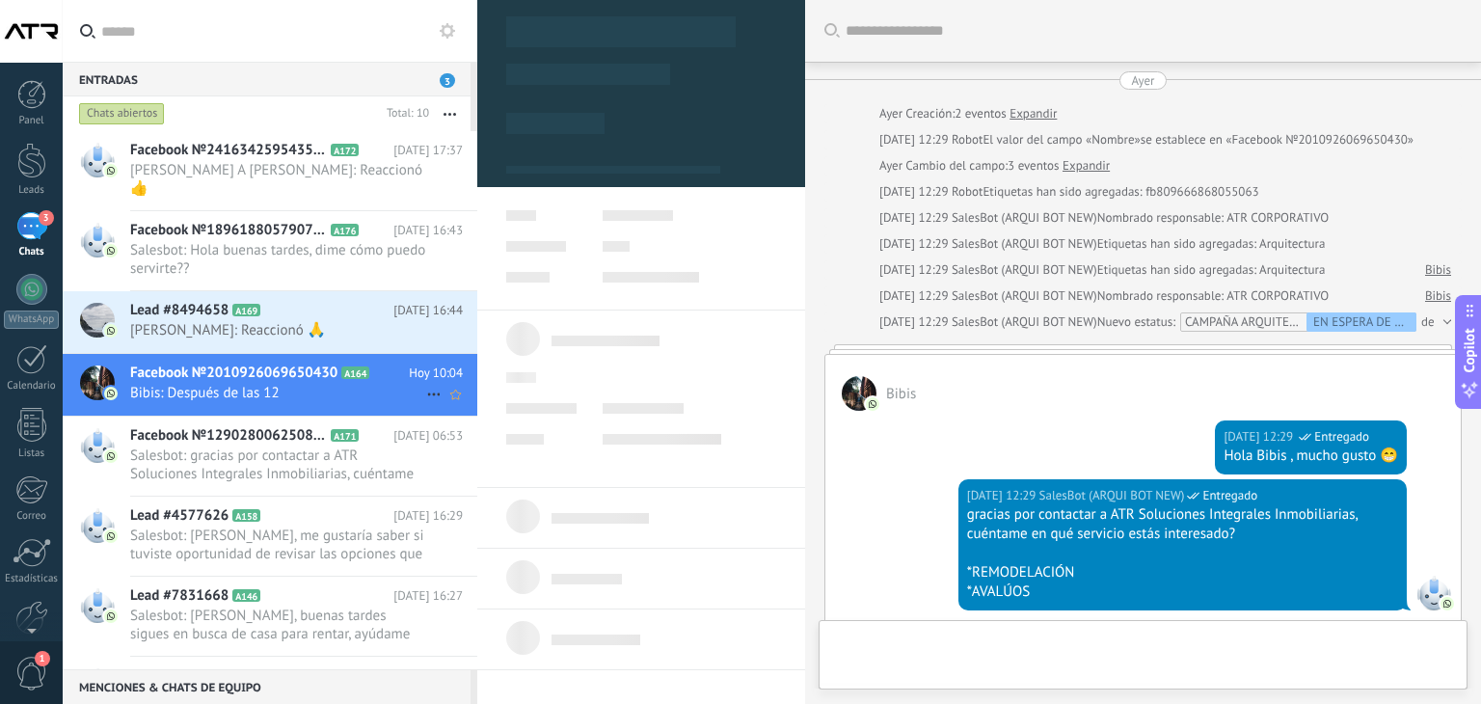
type textarea "**********"
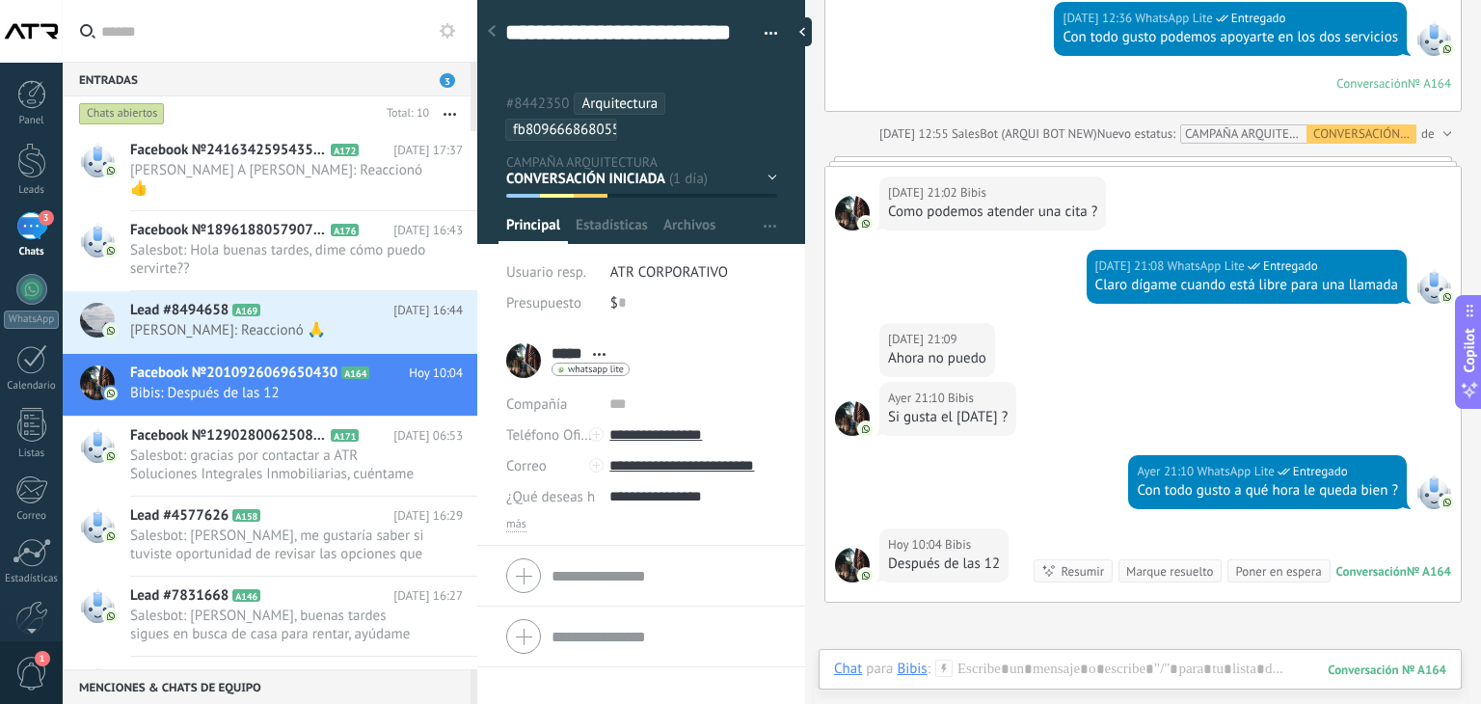
scroll to position [1130, 0]
